Goal: Information Seeking & Learning: Learn about a topic

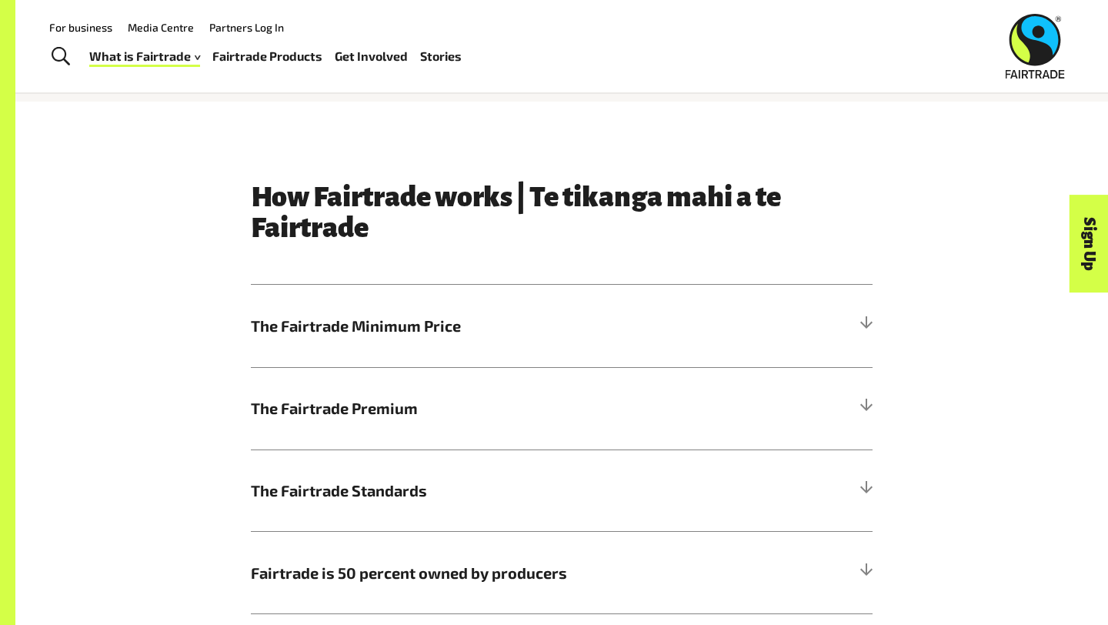
scroll to position [638, 0]
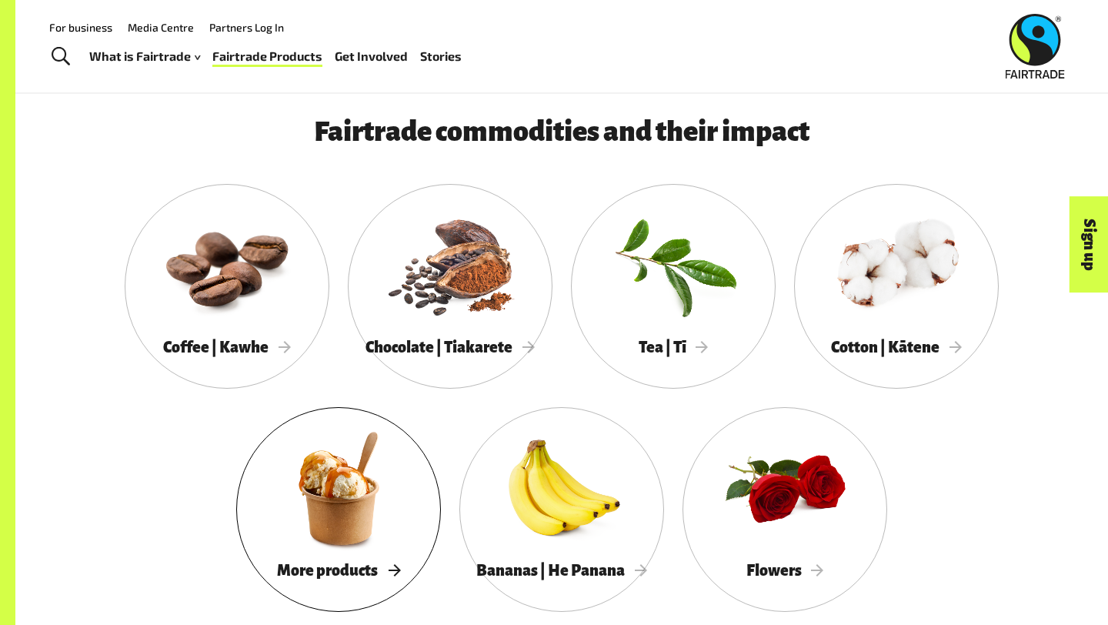
scroll to position [1297, 0]
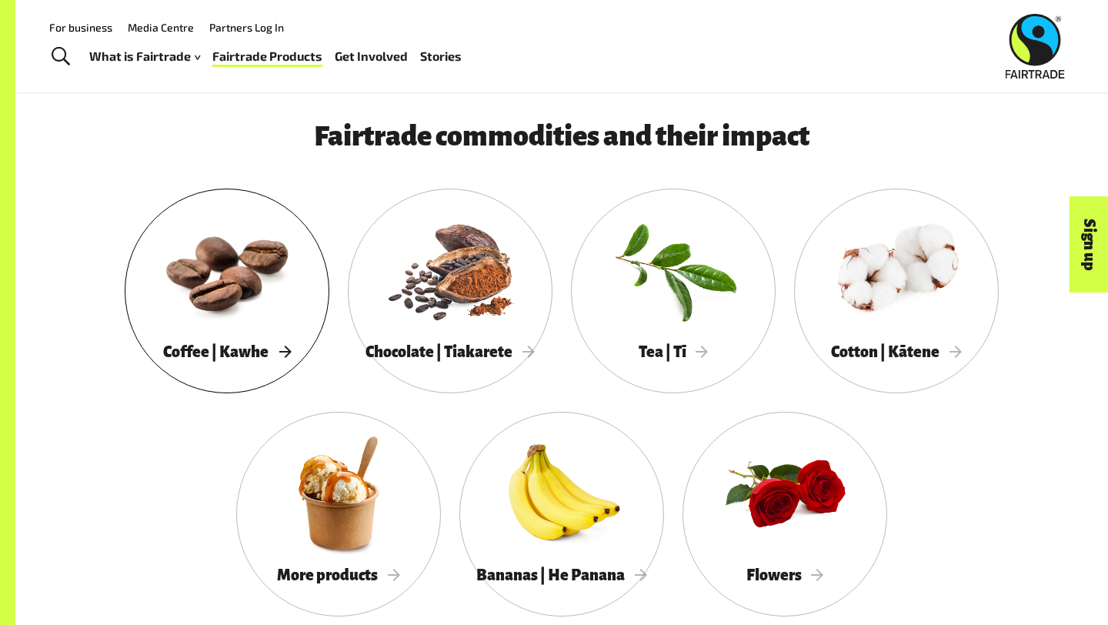
click at [197, 258] on div at bounding box center [227, 269] width 205 height 133
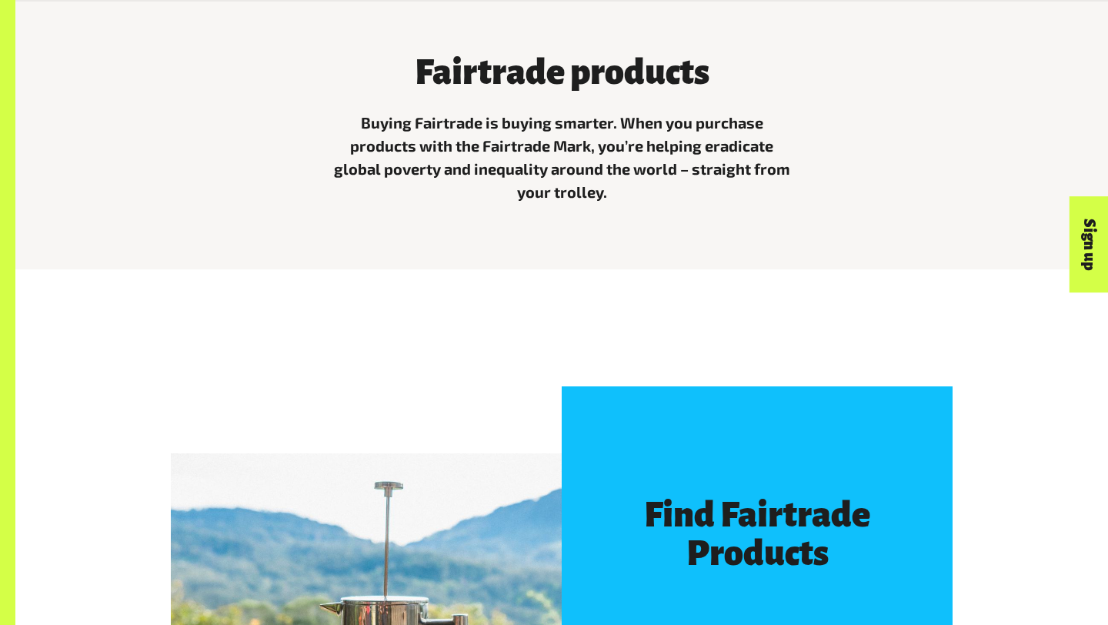
scroll to position [623, 0]
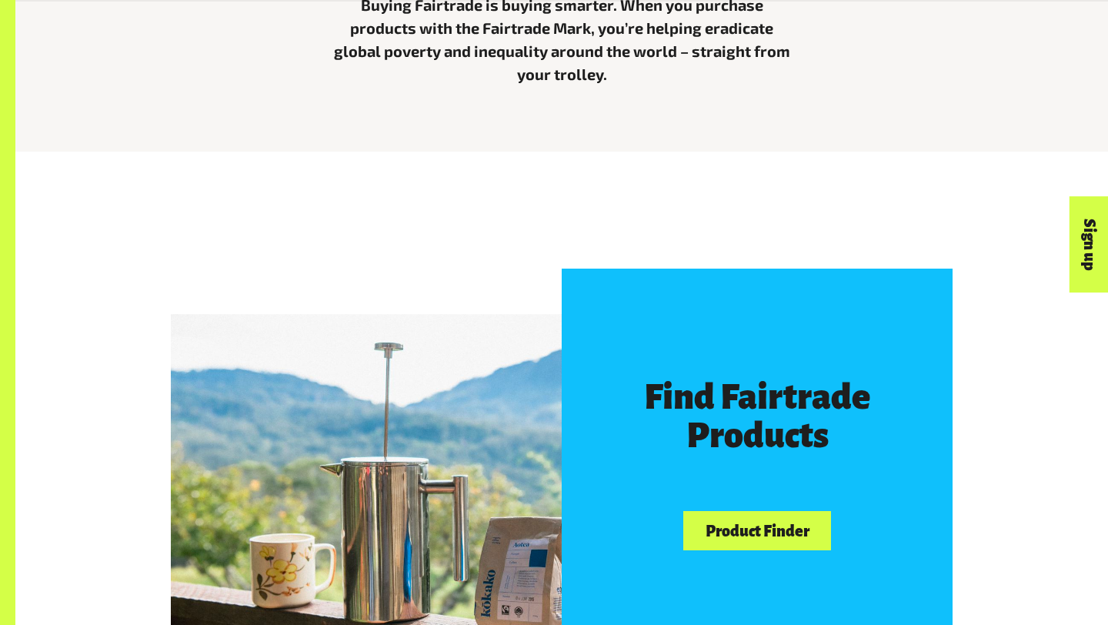
click at [758, 533] on link "Product Finder" at bounding box center [757, 530] width 148 height 39
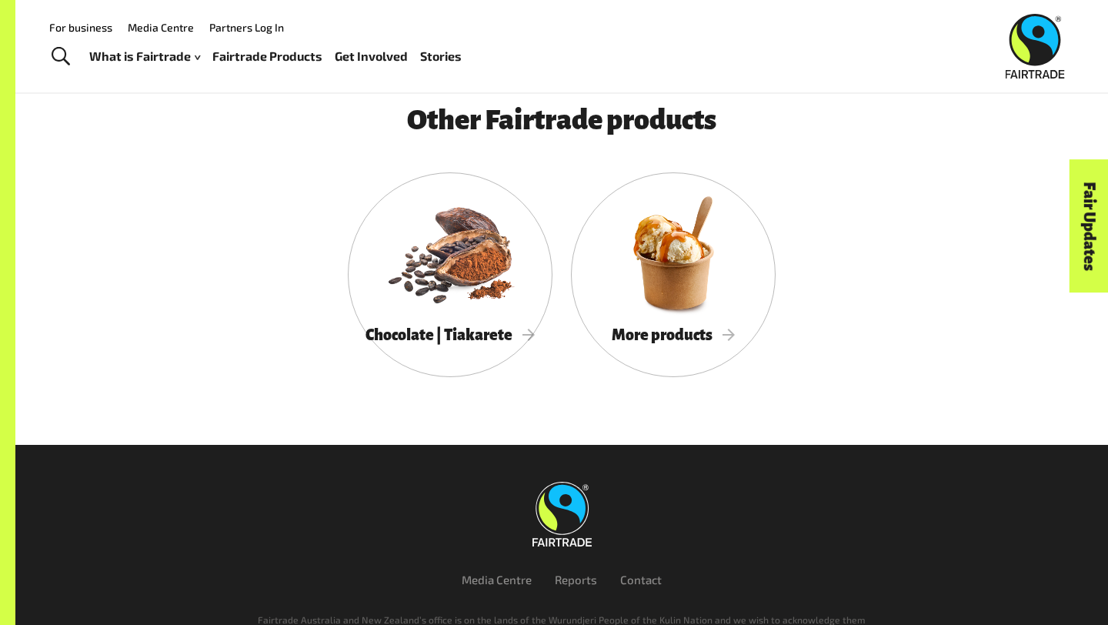
scroll to position [3740, 0]
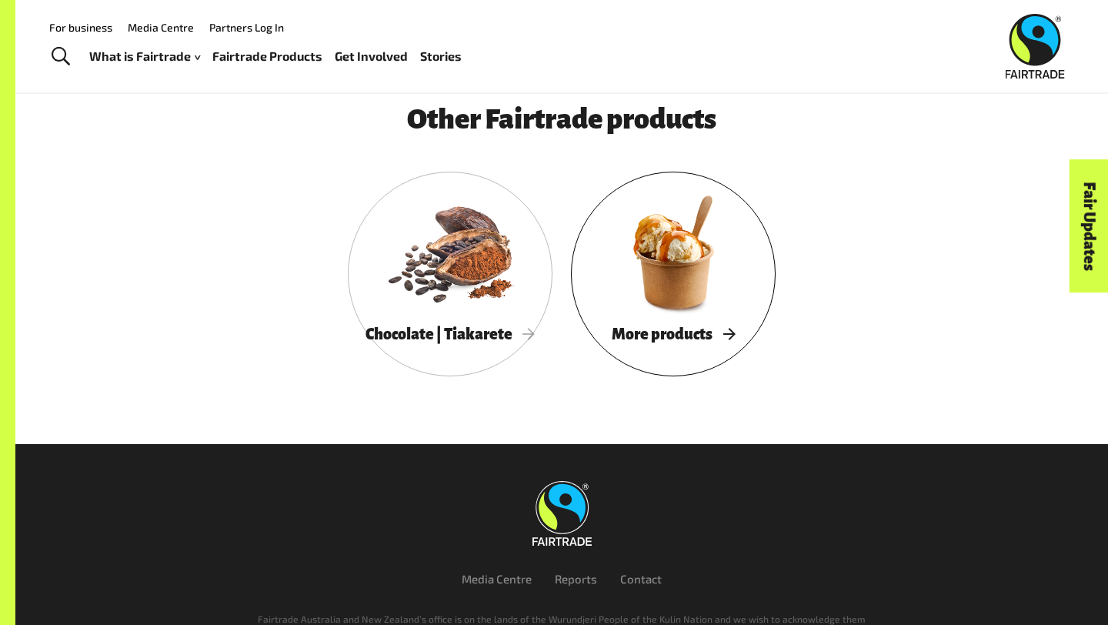
click at [696, 310] on div at bounding box center [673, 251] width 205 height 133
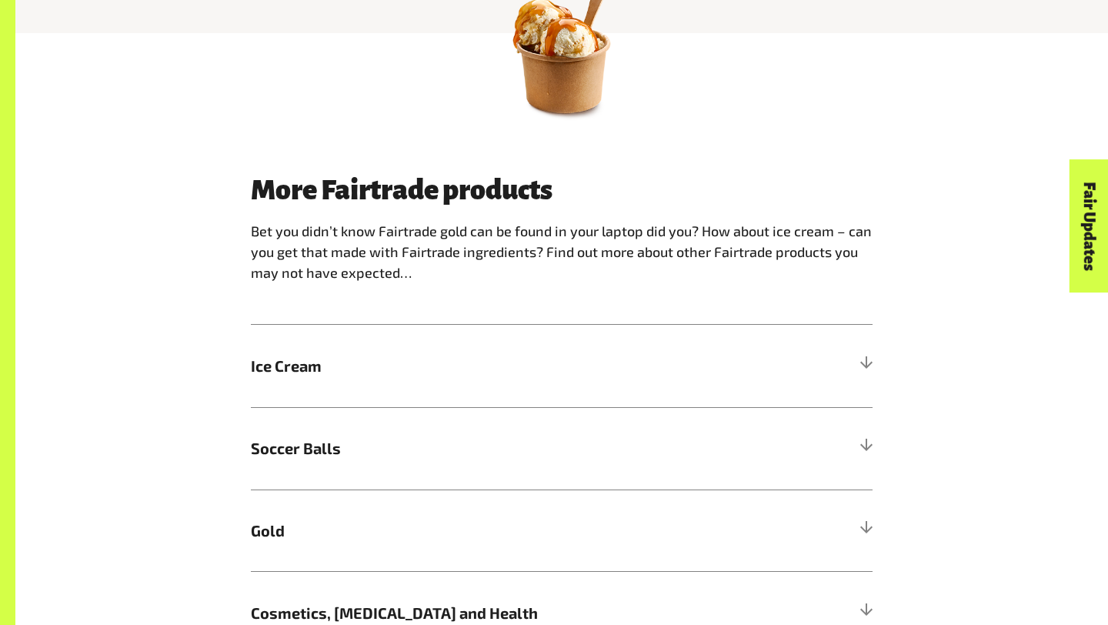
scroll to position [781, 0]
click at [361, 366] on span "Ice Cream" at bounding box center [484, 364] width 466 height 23
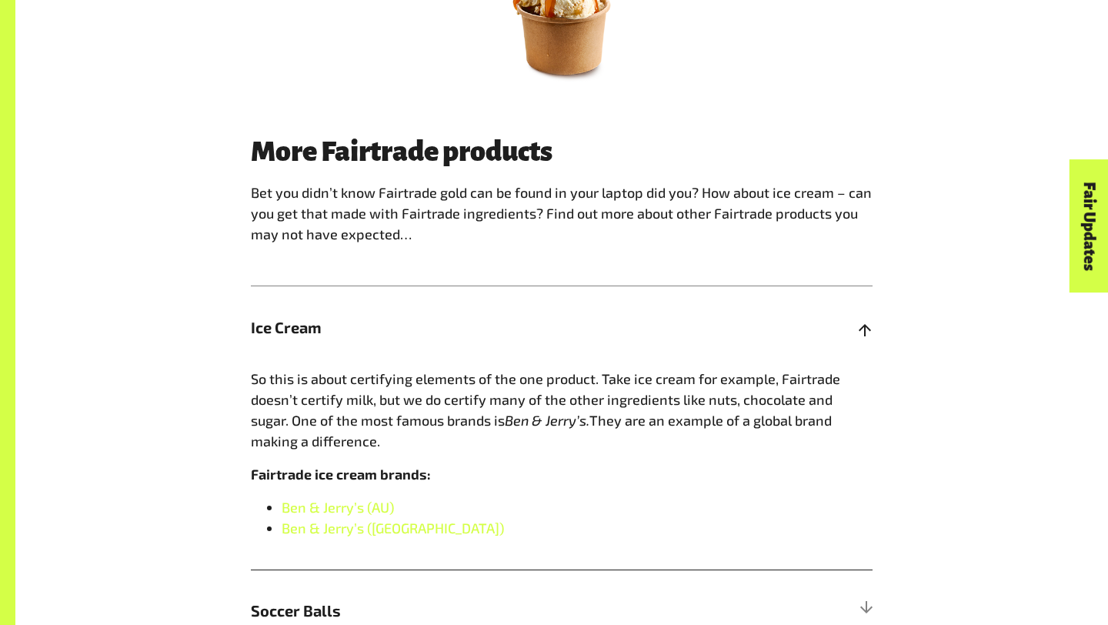
scroll to position [832, 0]
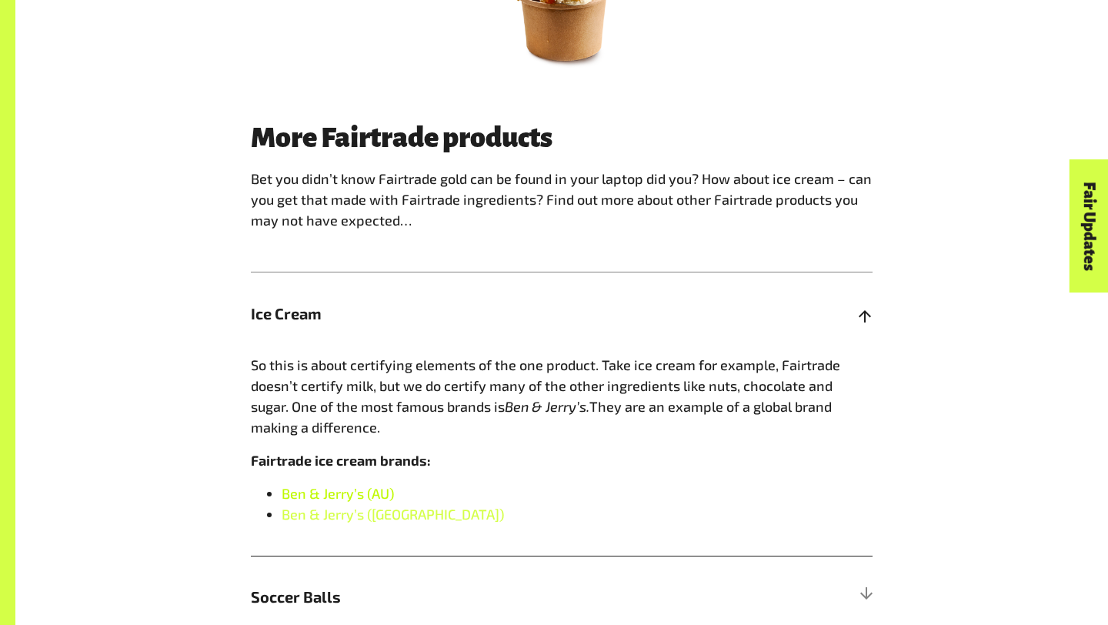
click at [367, 493] on link "Ben & Jerry’s (AU)" at bounding box center [337, 493] width 112 height 17
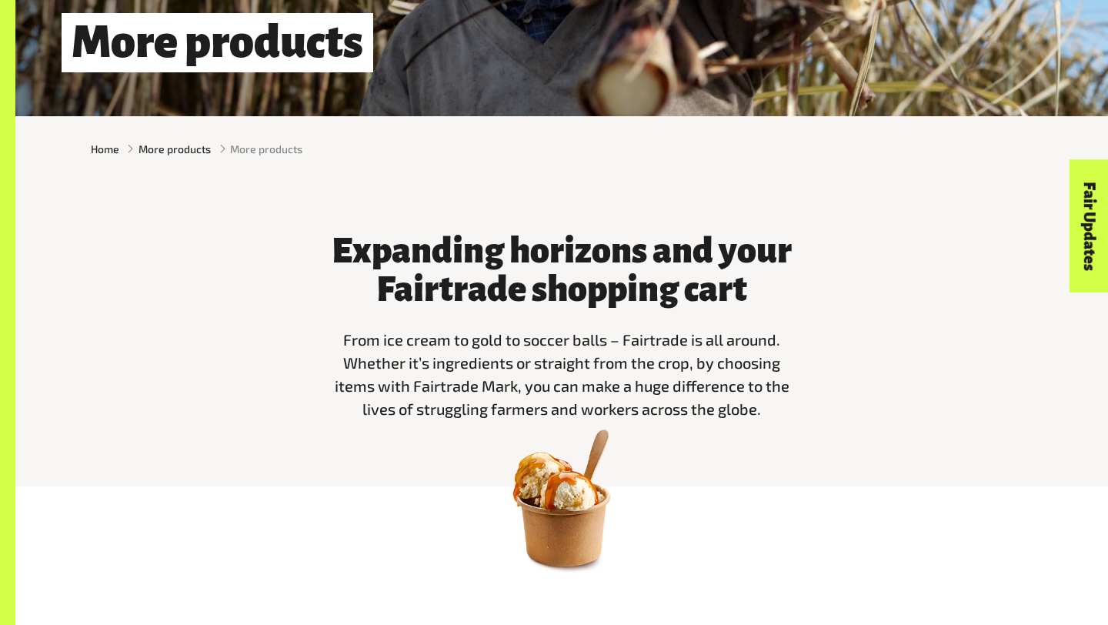
scroll to position [0, 0]
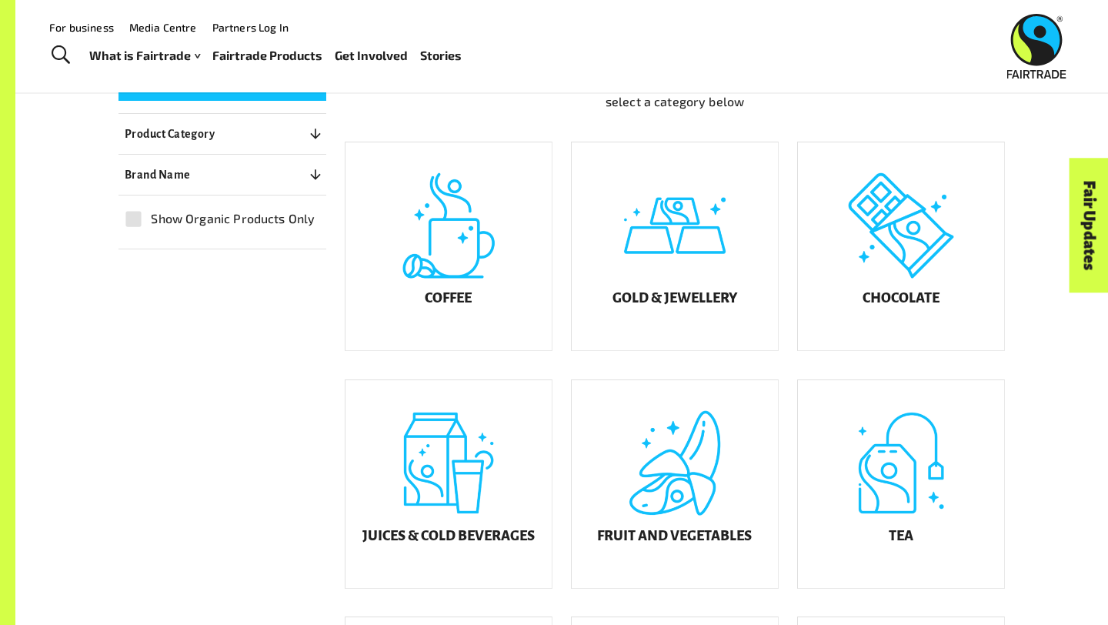
scroll to position [333, 0]
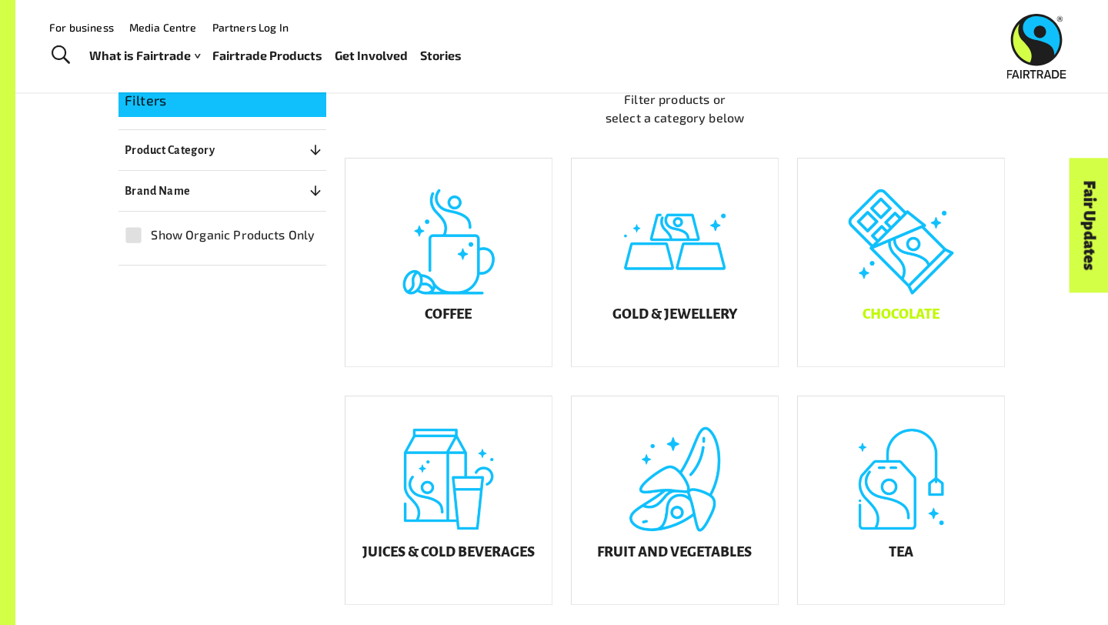
click at [881, 322] on h5 "Chocolate" at bounding box center [900, 314] width 77 height 15
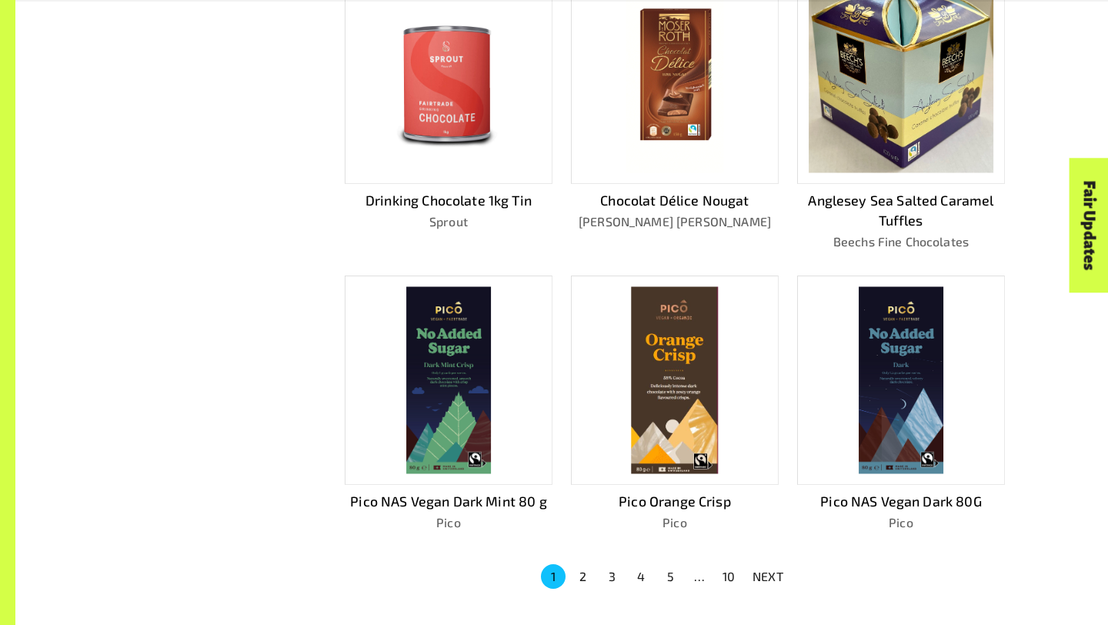
scroll to position [804, 0]
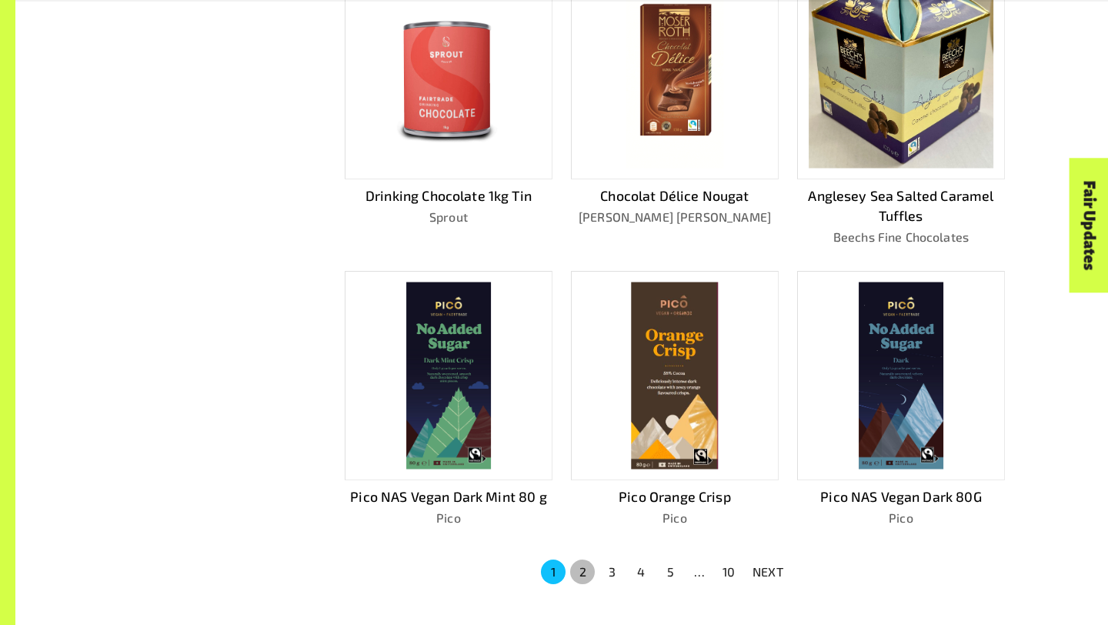
click at [578, 561] on button "2" at bounding box center [582, 571] width 25 height 25
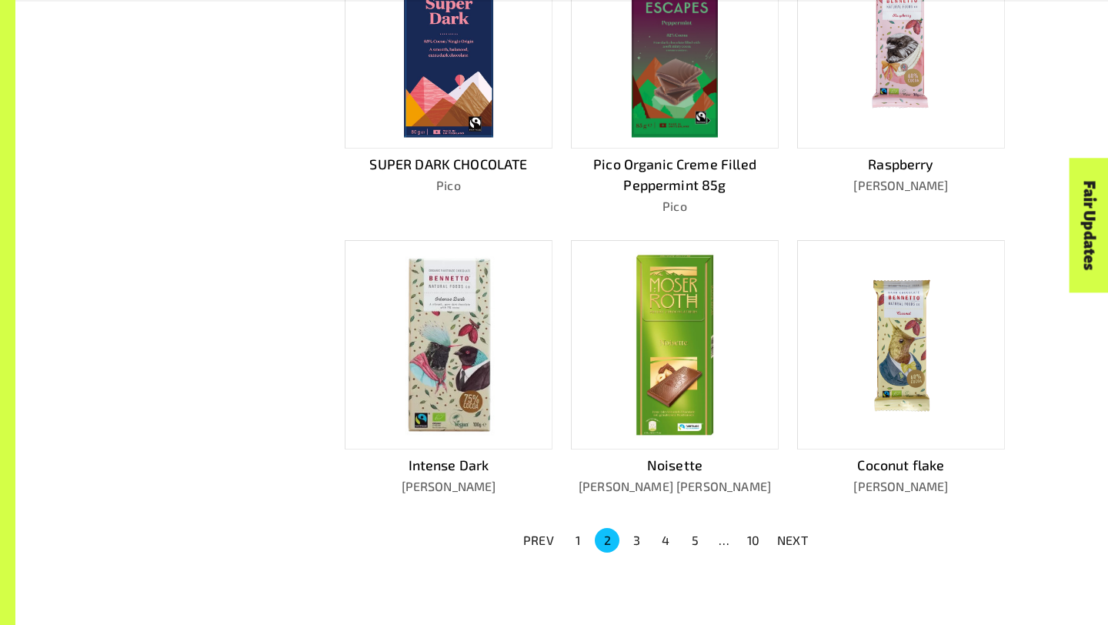
scroll to position [1128, 0]
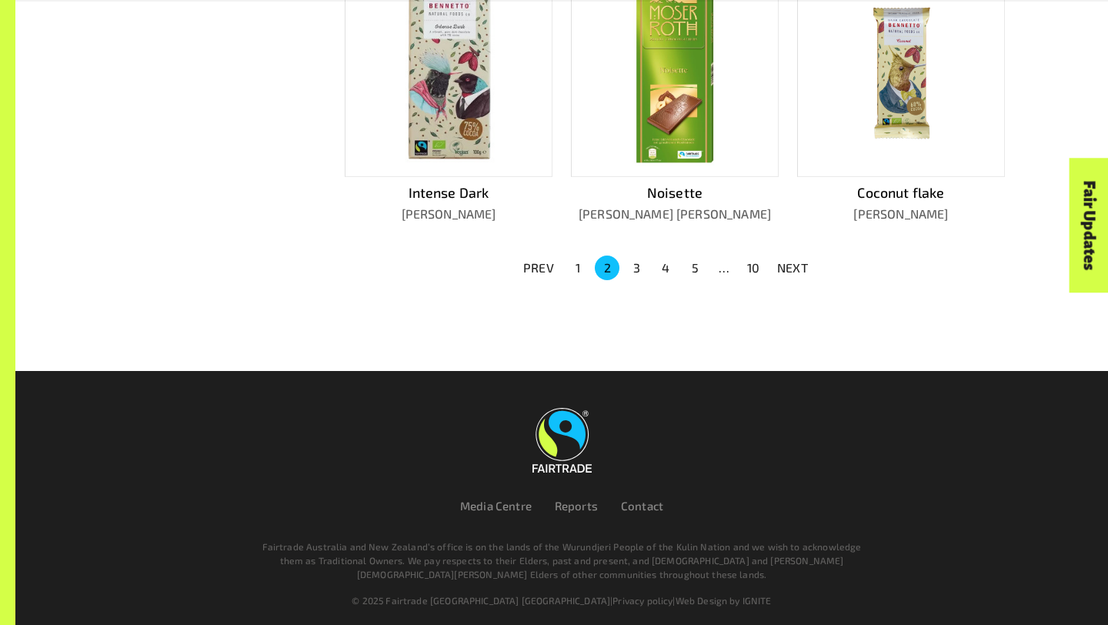
click at [683, 102] on img at bounding box center [675, 72] width 84 height 187
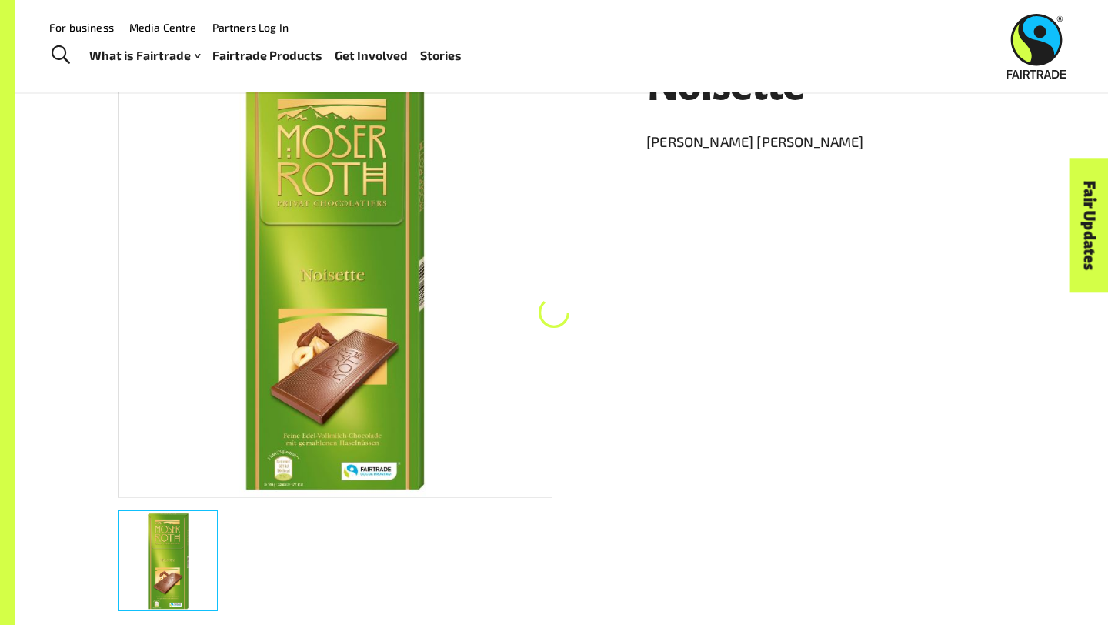
scroll to position [268, 0]
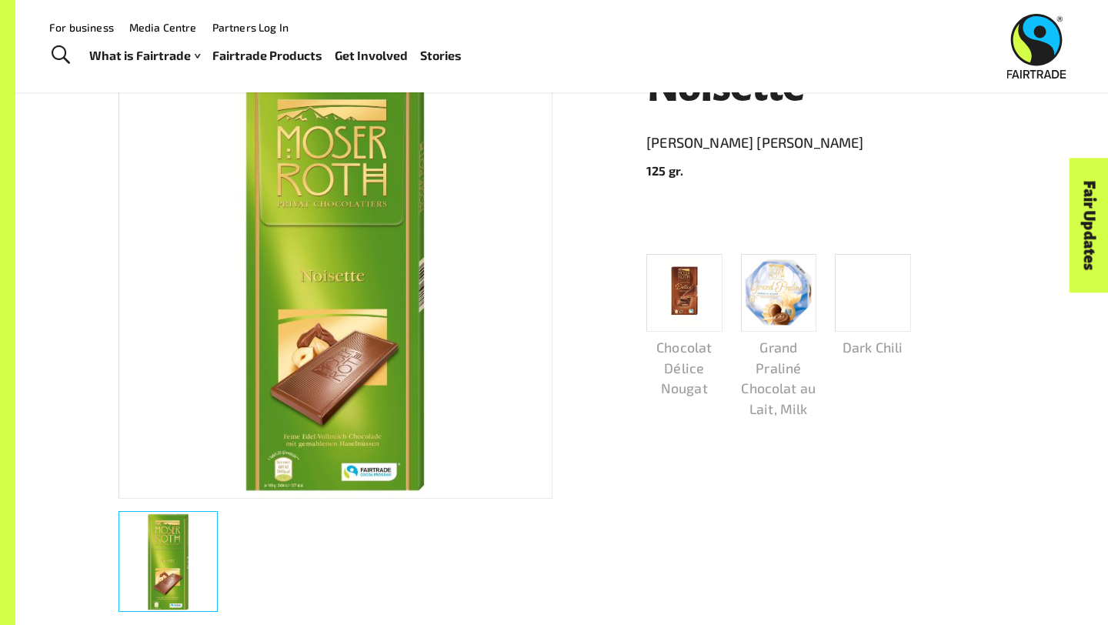
click at [680, 354] on p "Chocolat Délice Nougat" at bounding box center [684, 368] width 76 height 62
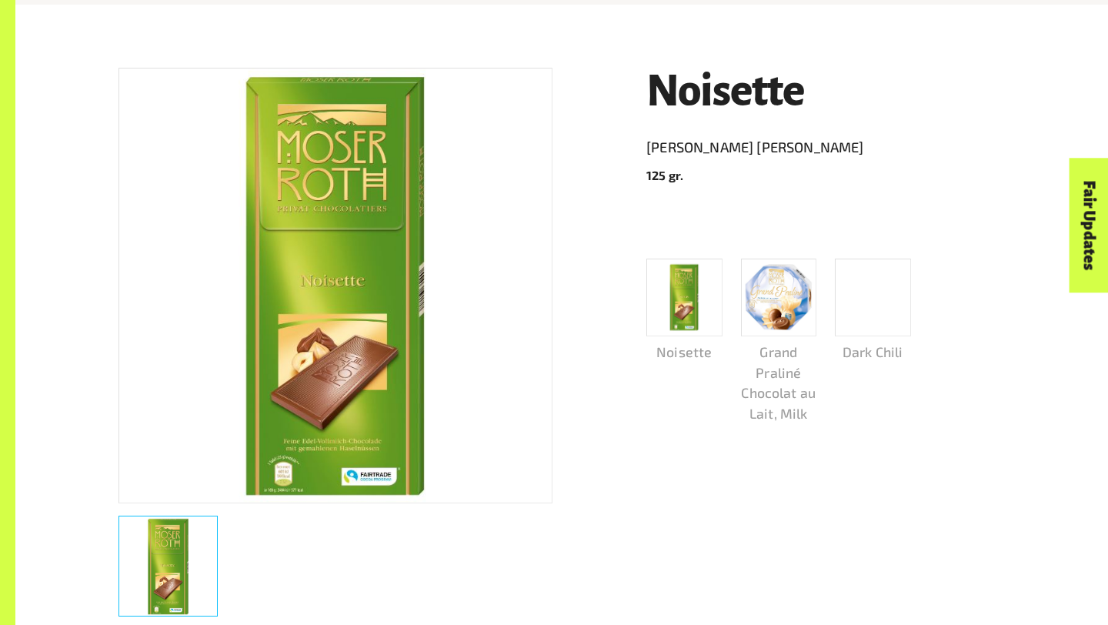
scroll to position [268, 0]
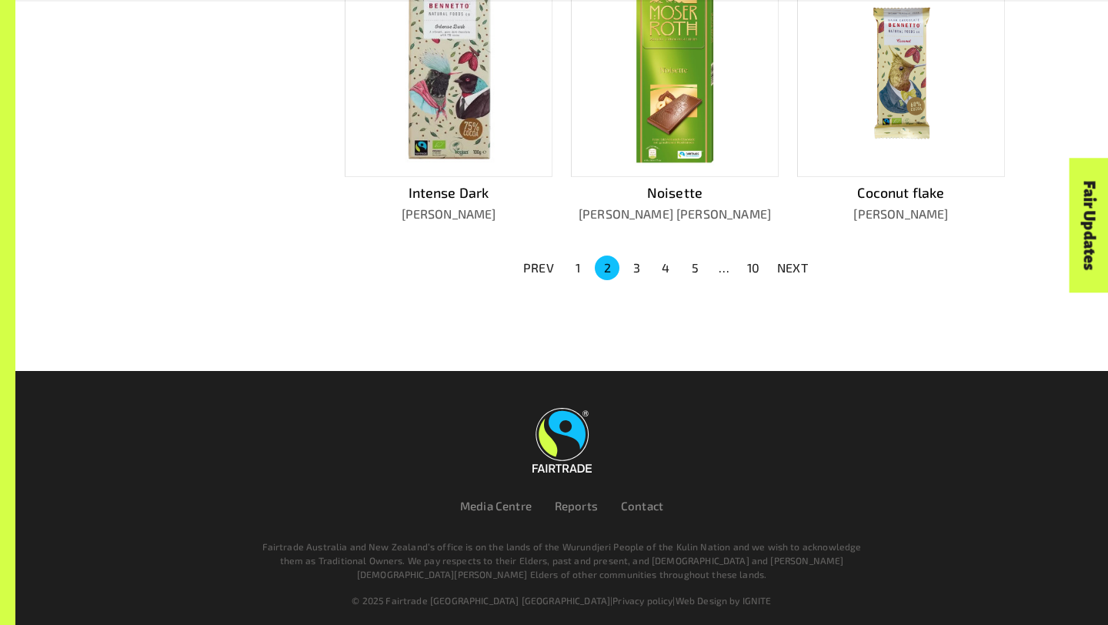
scroll to position [1128, 0]
